Goal: Task Accomplishment & Management: Manage account settings

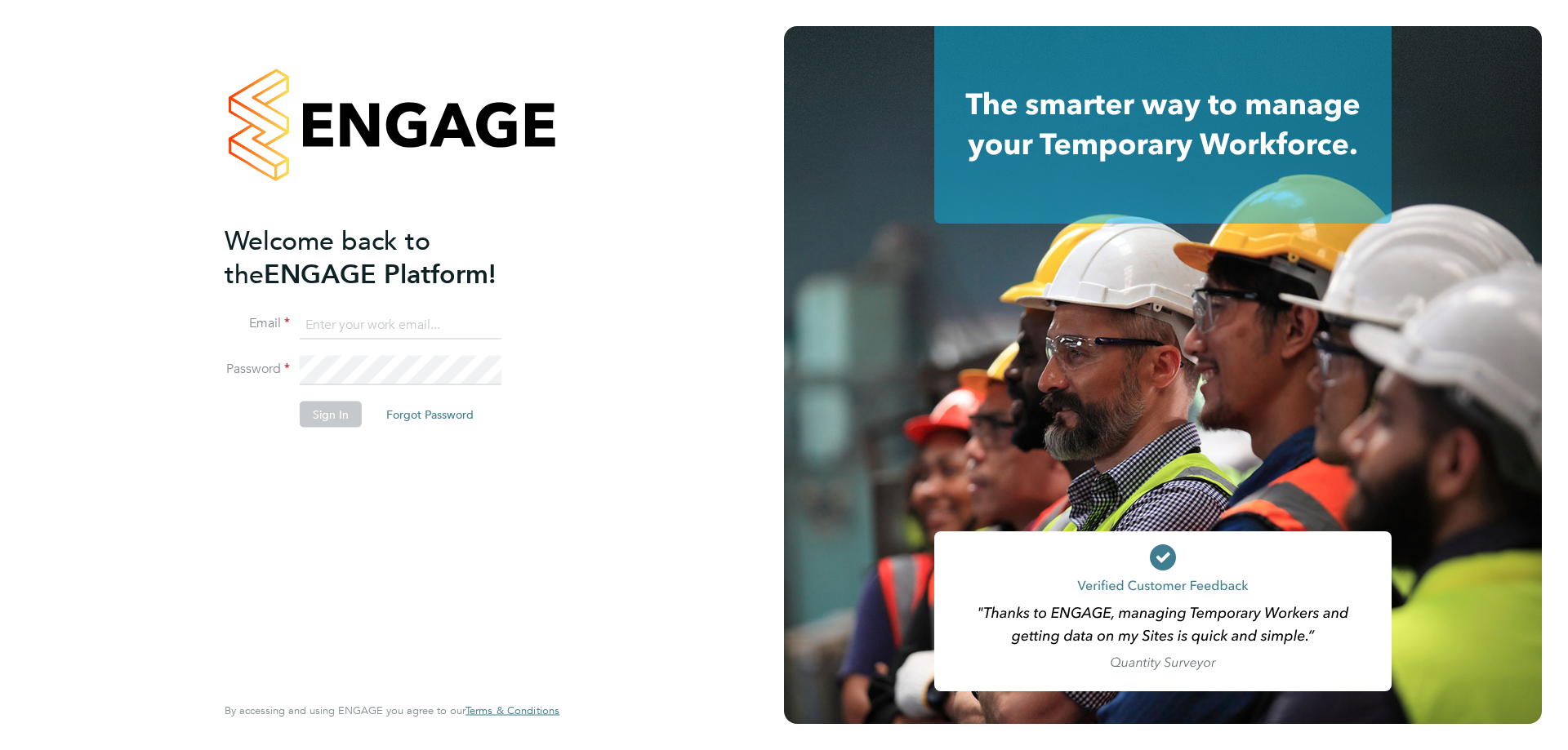
type input "stuartdouglas@itsconstruction.co.uk"
drag, startPoint x: 343, startPoint y: 416, endPoint x: 343, endPoint y: 427, distance: 11.0
click at [343, 416] on button "Sign In" at bounding box center [330, 414] width 62 height 27
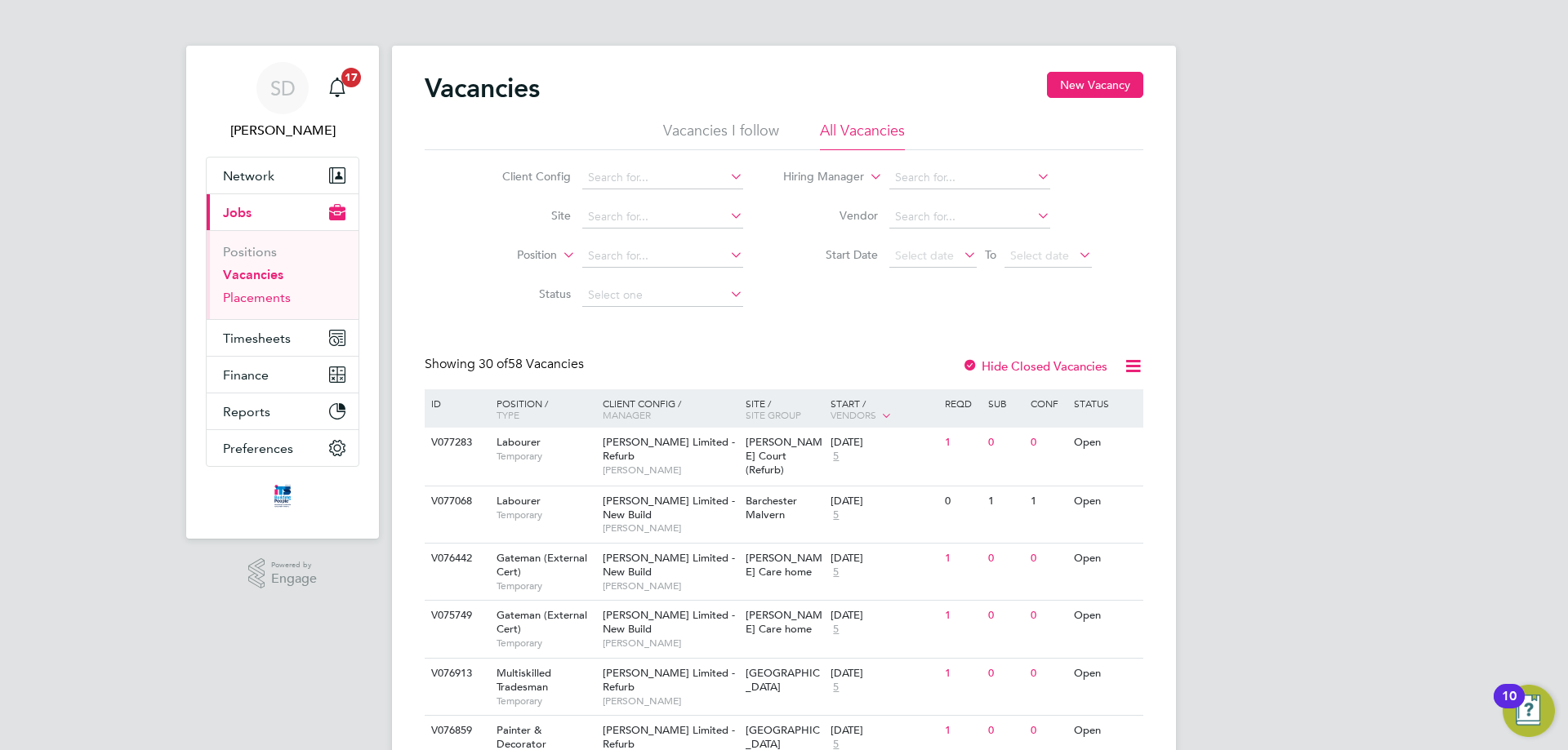
click at [274, 301] on link "Placements" at bounding box center [257, 298] width 68 height 15
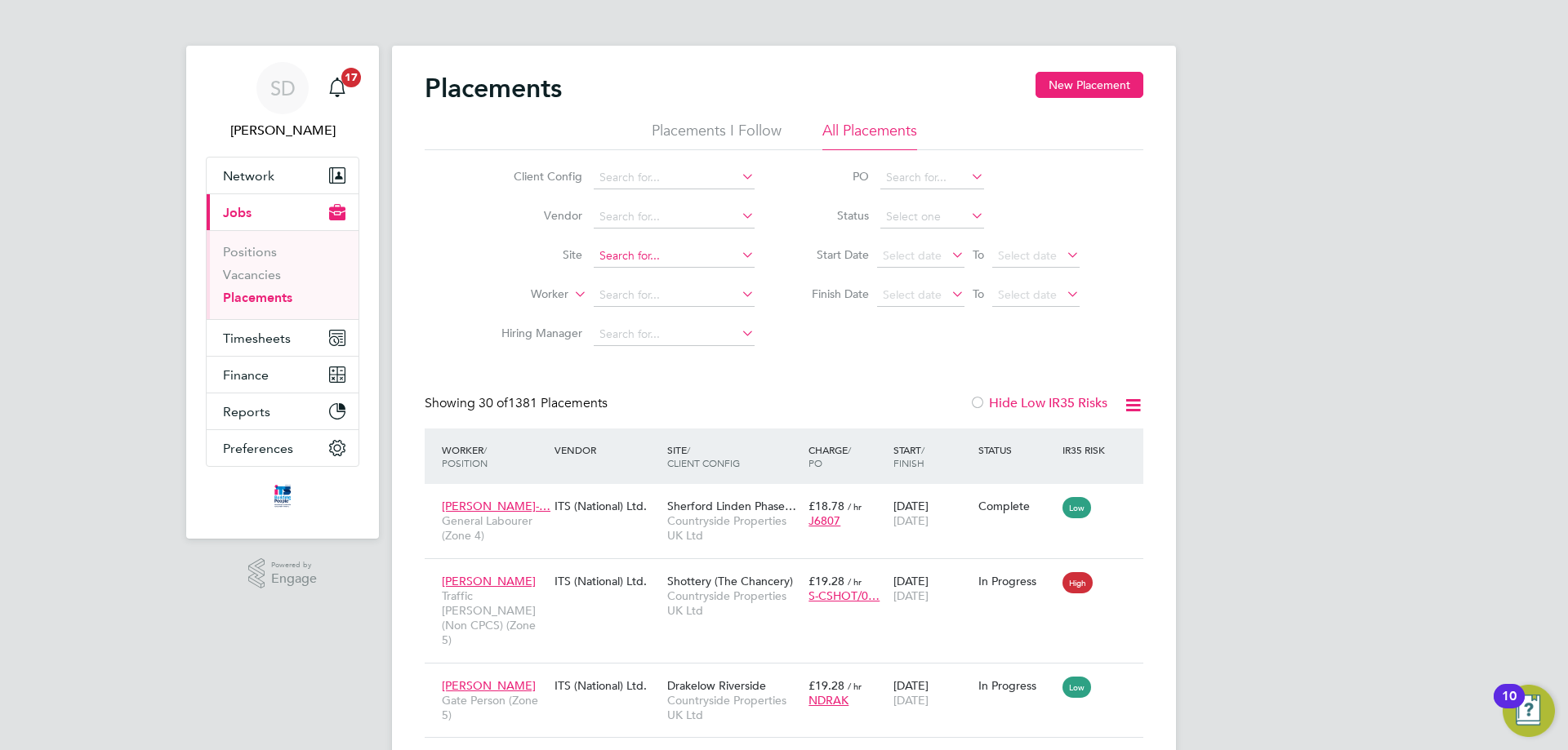
click at [668, 254] on input at bounding box center [674, 256] width 161 height 23
click at [673, 269] on li "Maidenhead St Cloud Way" at bounding box center [674, 278] width 163 height 22
type input "[GEOGRAPHIC_DATA]"
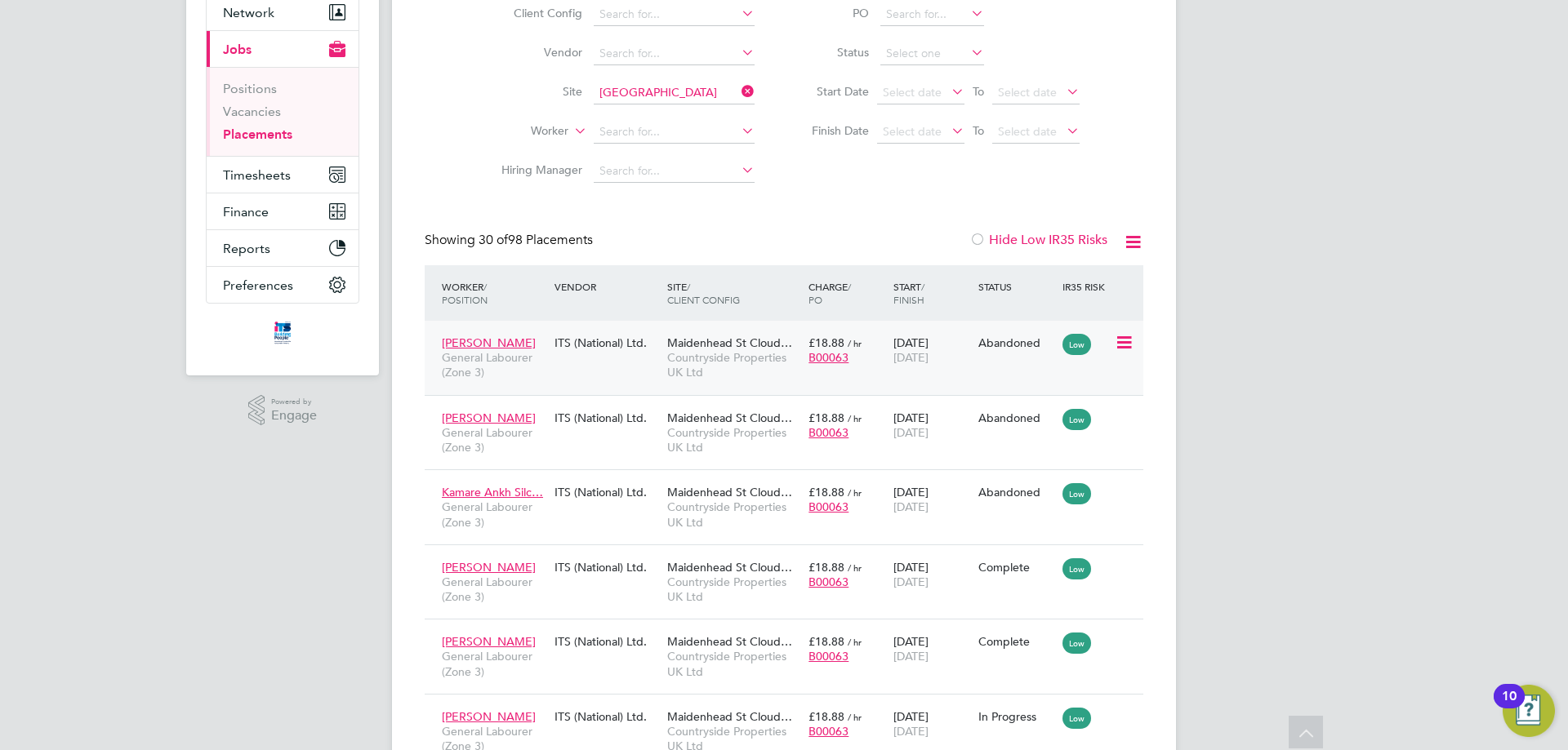
click at [650, 364] on div "Igors Nazarovs General Labourer (Zone 3) ITS (National) Ltd. Maidenhead St Clou…" at bounding box center [784, 357] width 719 height 74
click at [1121, 343] on icon at bounding box center [1122, 342] width 16 height 20
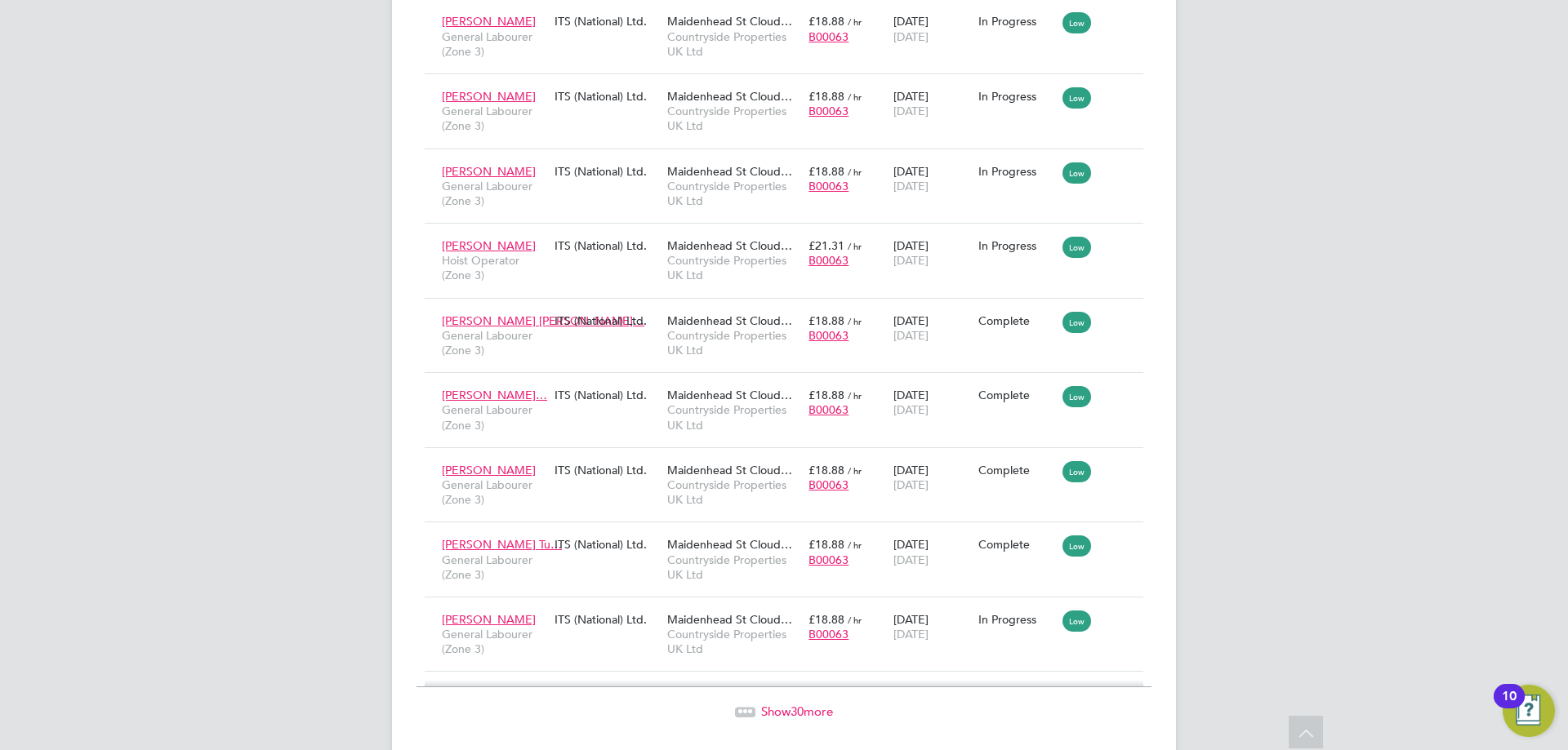
click at [820, 704] on span "Show 30 more" at bounding box center [797, 712] width 72 height 15
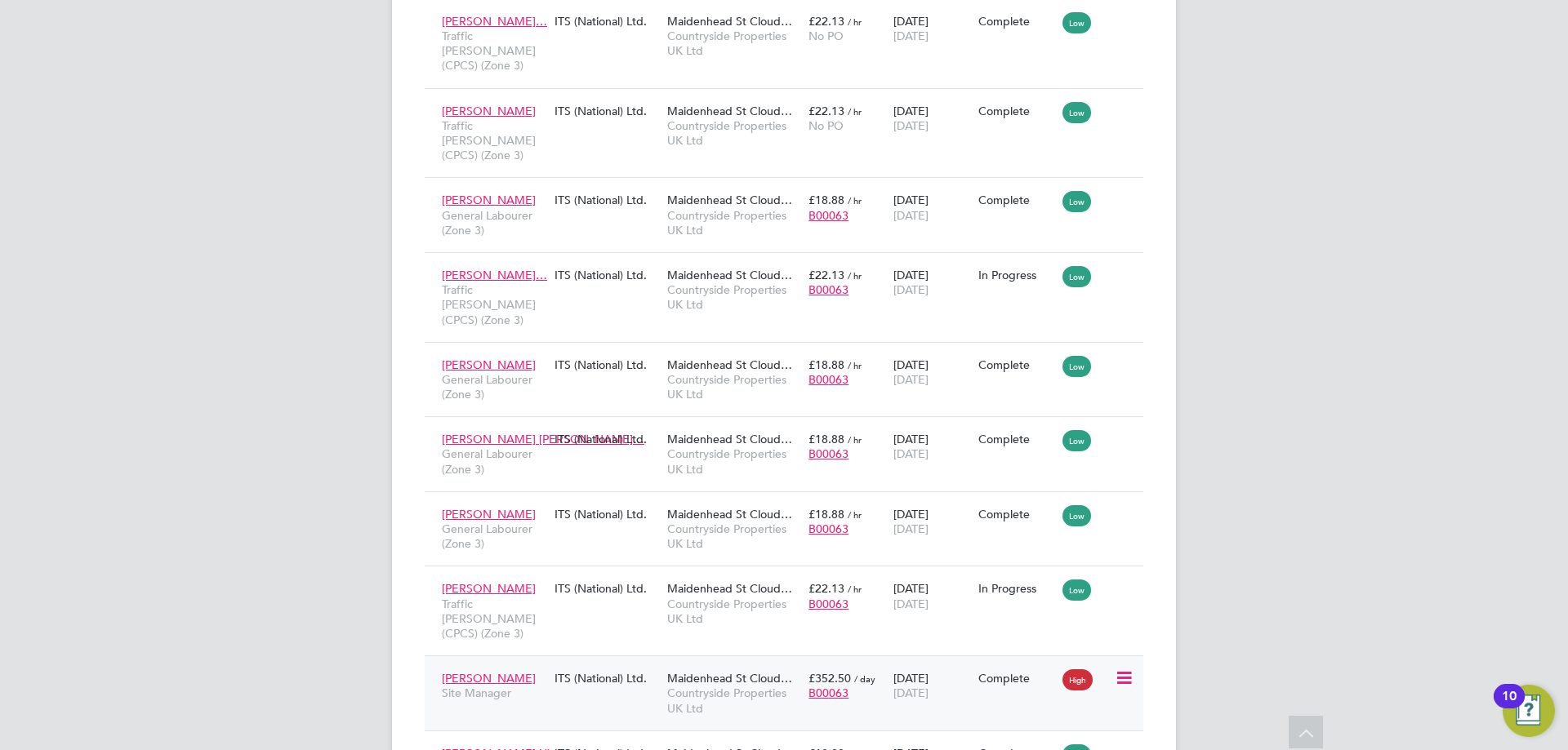
click at [928, 686] on span "[DATE]" at bounding box center [910, 693] width 35 height 15
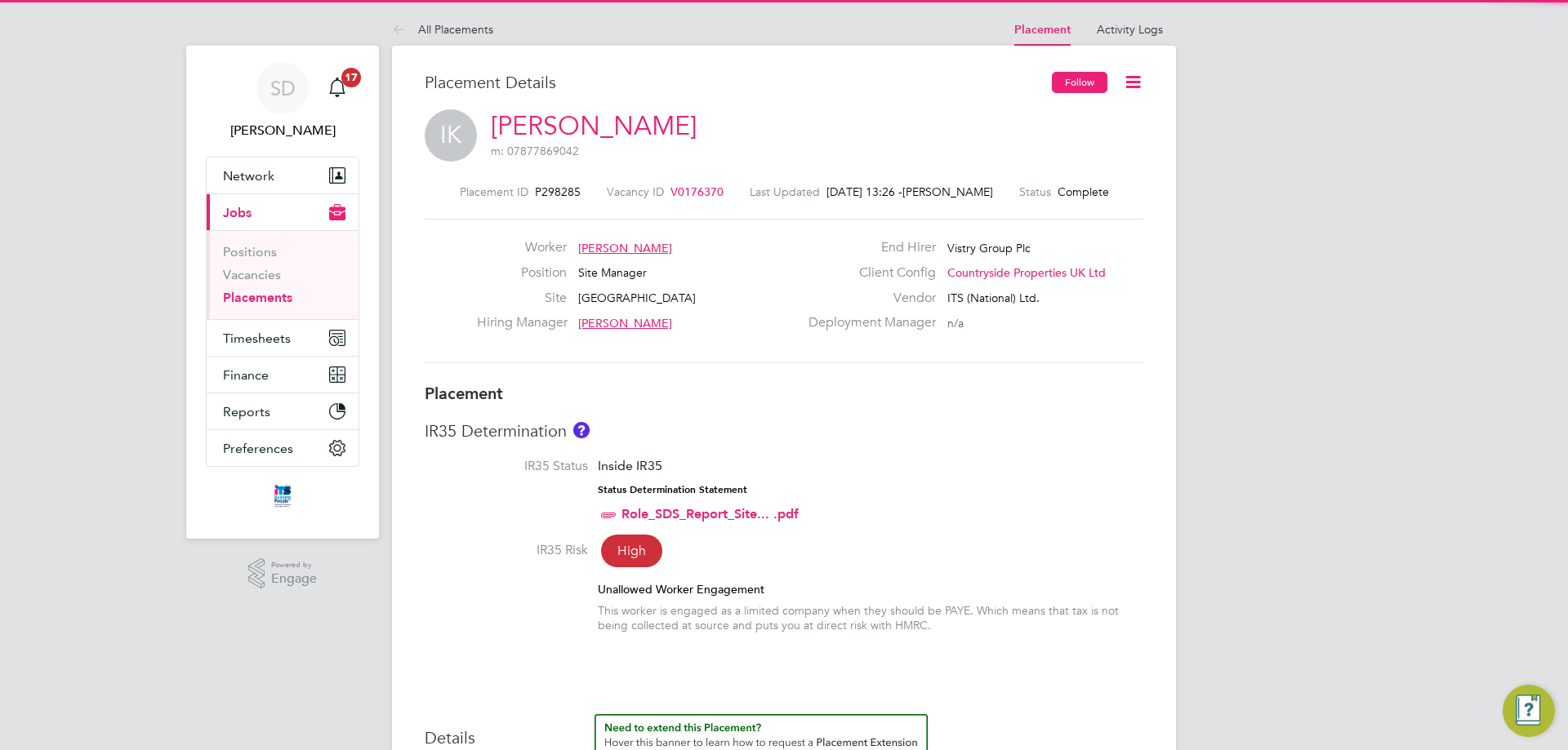
click at [1081, 76] on button "Follow" at bounding box center [1080, 82] width 56 height 21
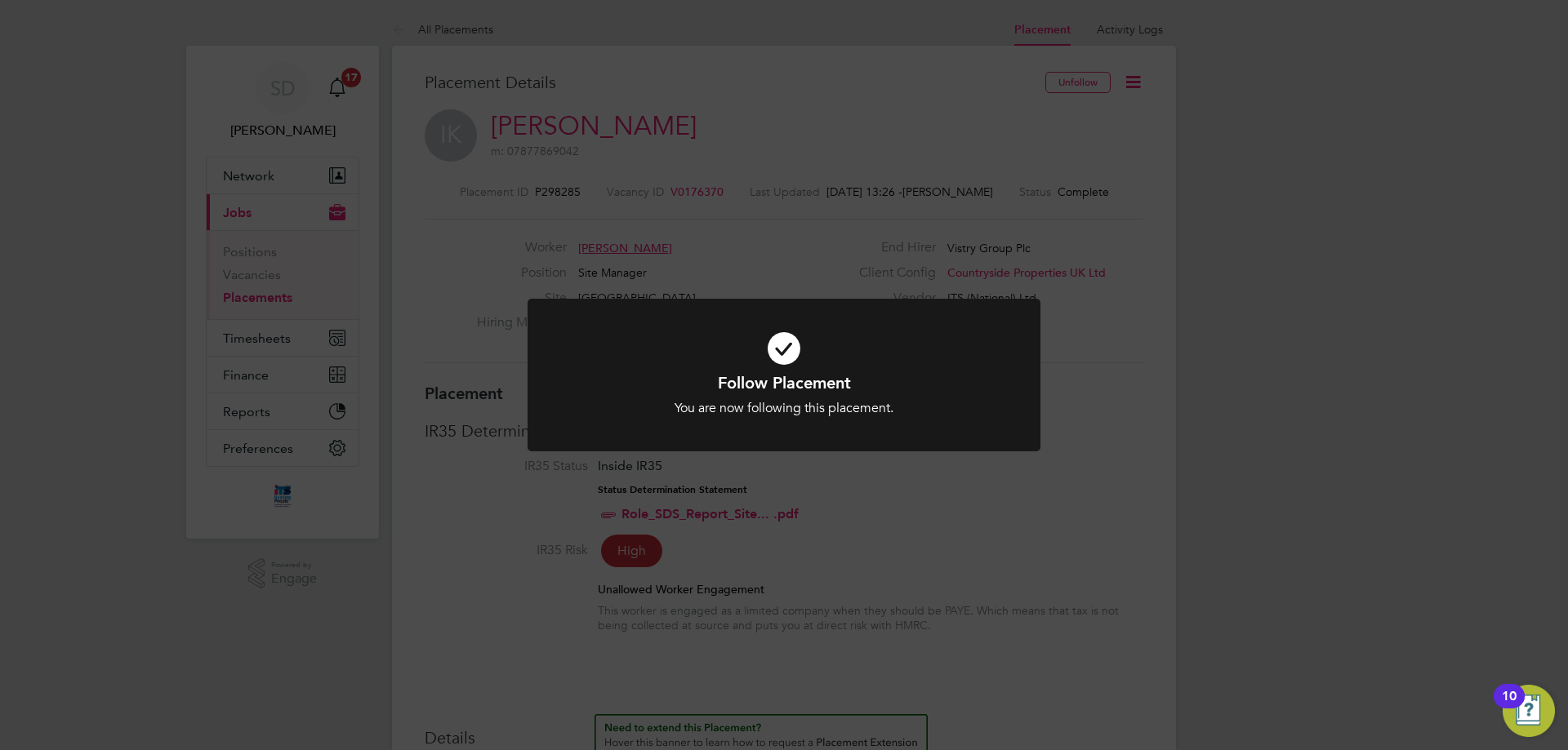
click at [943, 416] on div "You are now following this placement." at bounding box center [784, 409] width 424 height 17
